Goal: Task Accomplishment & Management: Manage account settings

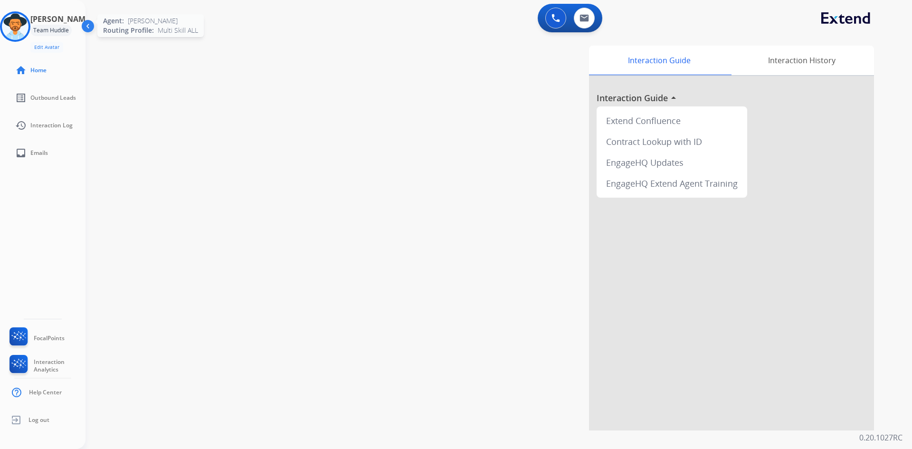
click at [19, 26] on img at bounding box center [15, 26] width 27 height 27
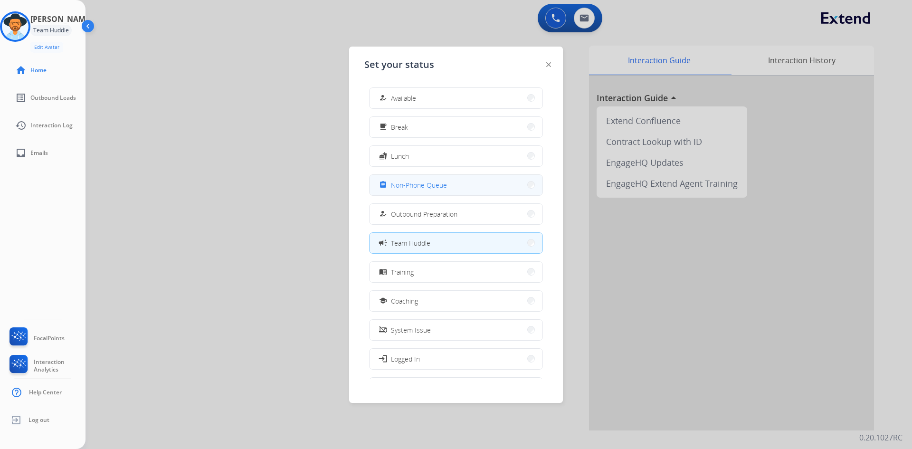
click at [424, 180] on span "Non-Phone Queue" at bounding box center [419, 185] width 56 height 10
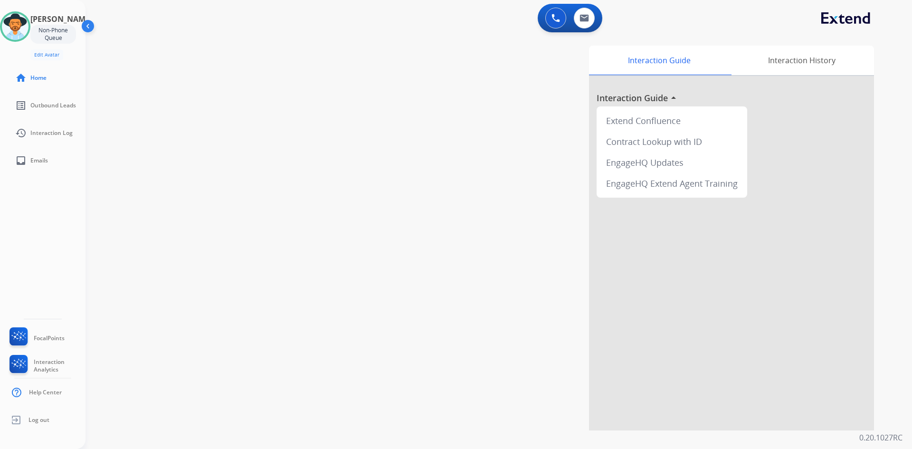
drag, startPoint x: 25, startPoint y: 32, endPoint x: 79, endPoint y: 49, distance: 57.2
click at [25, 32] on img at bounding box center [15, 26] width 27 height 27
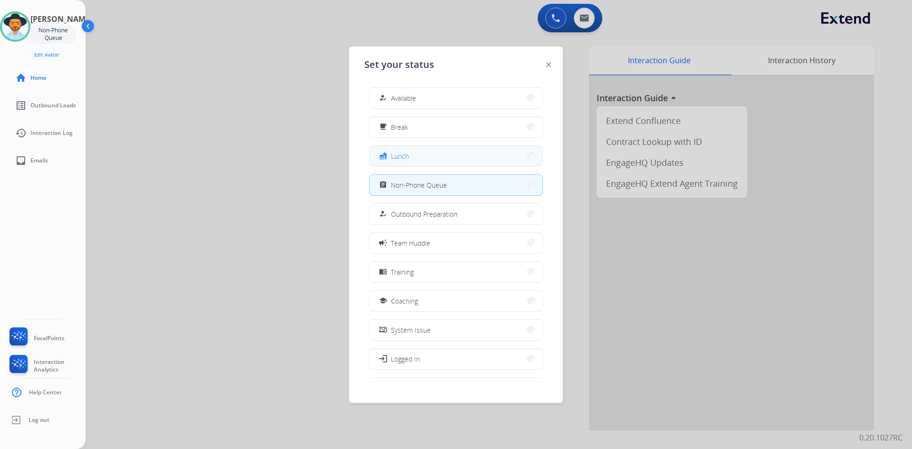
click at [458, 158] on button "fastfood Lunch" at bounding box center [455, 156] width 173 height 20
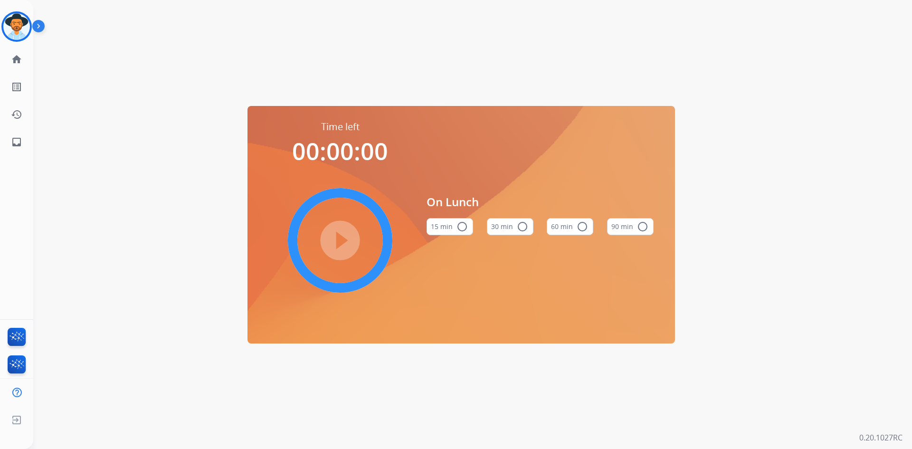
click at [579, 227] on mat-icon "radio_button_unchecked" at bounding box center [581, 226] width 11 height 11
click at [339, 235] on mat-icon "play_circle_filled" at bounding box center [339, 240] width 11 height 11
